Goal: Register for event/course

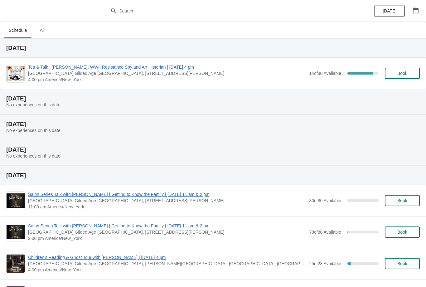
click at [70, 69] on span "Tea & Talk | [PERSON_NAME]: WWII Resistance Spy and Art Historian | [DATE] 4 pm" at bounding box center [167, 67] width 278 height 6
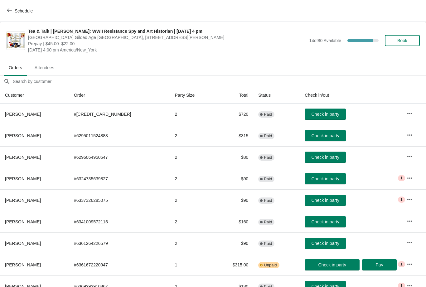
click at [401, 44] on button "Book" at bounding box center [402, 40] width 35 height 11
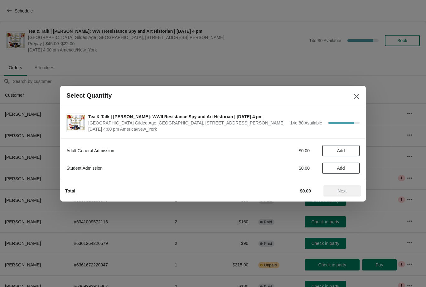
click at [335, 148] on span "Add" at bounding box center [341, 150] width 26 height 5
click at [351, 151] on icon at bounding box center [352, 150] width 2 height 2
click at [335, 191] on span "Next" at bounding box center [342, 190] width 27 height 5
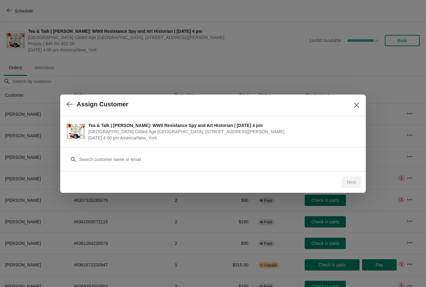
click at [352, 107] on button "Close" at bounding box center [356, 105] width 11 height 11
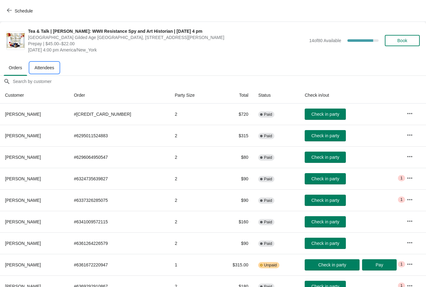
click at [41, 71] on span "Attendees" at bounding box center [45, 67] width 30 height 11
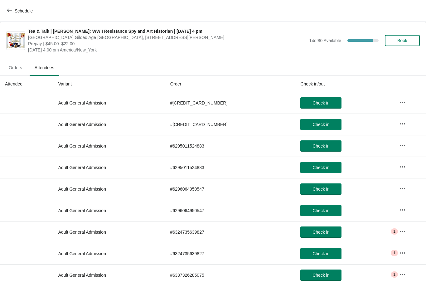
click at [14, 70] on span "Orders" at bounding box center [15, 67] width 23 height 11
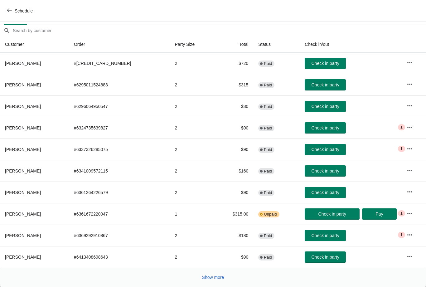
scroll to position [51, 0]
click at [214, 280] on span "Show more" at bounding box center [213, 277] width 22 height 5
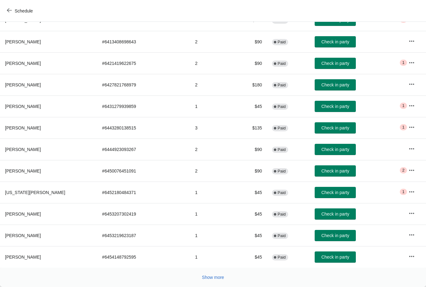
scroll to position [266, 0]
click at [210, 281] on button "Show more" at bounding box center [213, 277] width 27 height 11
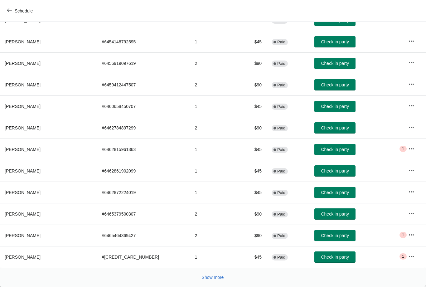
scroll to position [482, 0]
click at [206, 283] on button "Show more" at bounding box center [212, 277] width 27 height 11
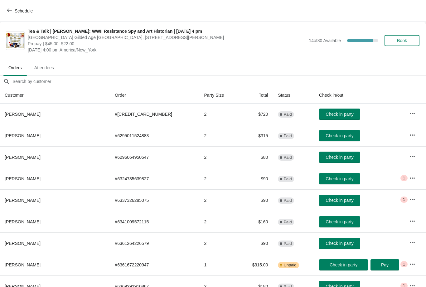
scroll to position [0, 0]
click at [405, 41] on span "Book" at bounding box center [402, 40] width 10 height 5
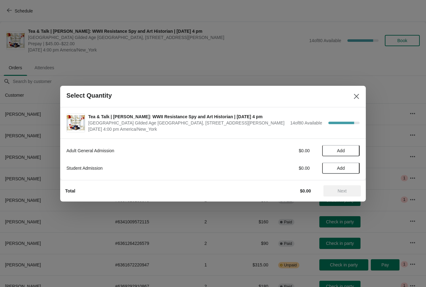
click at [358, 94] on icon "Close" at bounding box center [357, 96] width 6 height 6
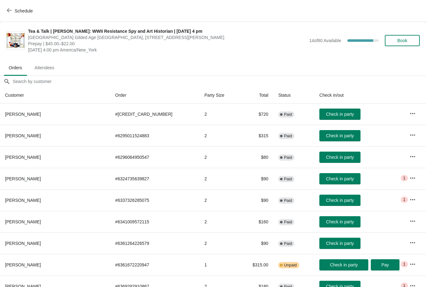
click at [17, 12] on span "Schedule" at bounding box center [24, 10] width 18 height 5
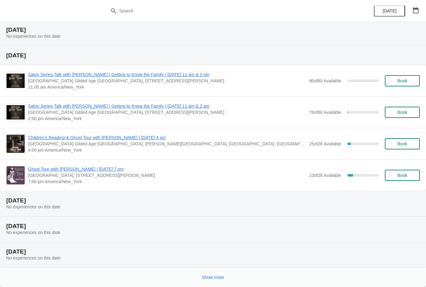
scroll to position [120, 0]
click at [207, 278] on span "Show more" at bounding box center [213, 277] width 22 height 5
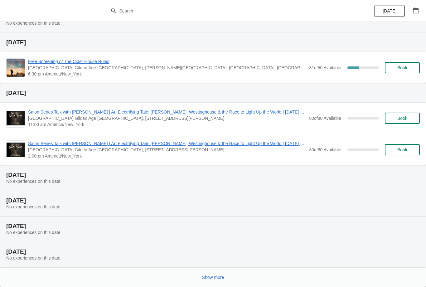
scroll to position [406, 0]
click at [202, 282] on button "Show more" at bounding box center [213, 277] width 27 height 11
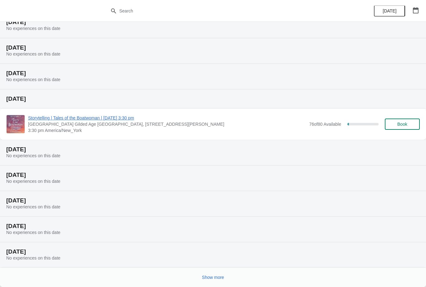
scroll to position [636, 0]
click at [208, 281] on button "Show more" at bounding box center [213, 277] width 27 height 11
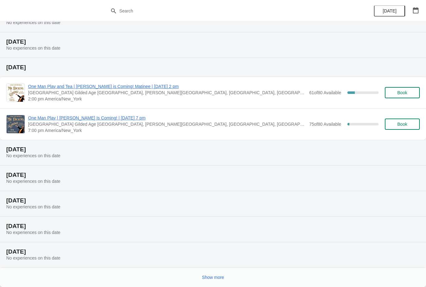
scroll to position [897, 0]
click at [213, 281] on button "Show more" at bounding box center [213, 277] width 27 height 11
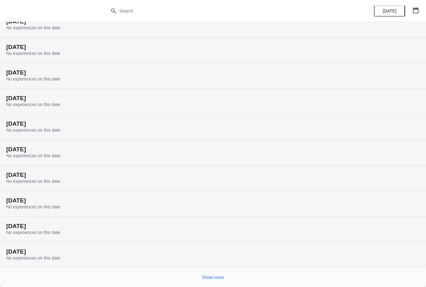
scroll to position [1102, 0]
click at [216, 279] on span "Show more" at bounding box center [213, 277] width 22 height 5
click at [209, 279] on span "Show more" at bounding box center [213, 277] width 22 height 5
click at [213, 282] on button "Show more" at bounding box center [213, 277] width 27 height 11
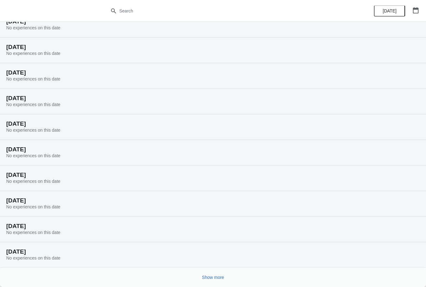
scroll to position [1716, 0]
click at [214, 280] on span "Show more" at bounding box center [213, 277] width 22 height 5
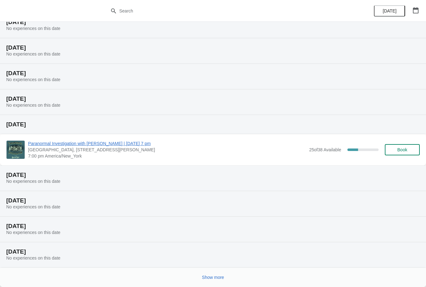
scroll to position [1945, 0]
